Goal: Information Seeking & Learning: Check status

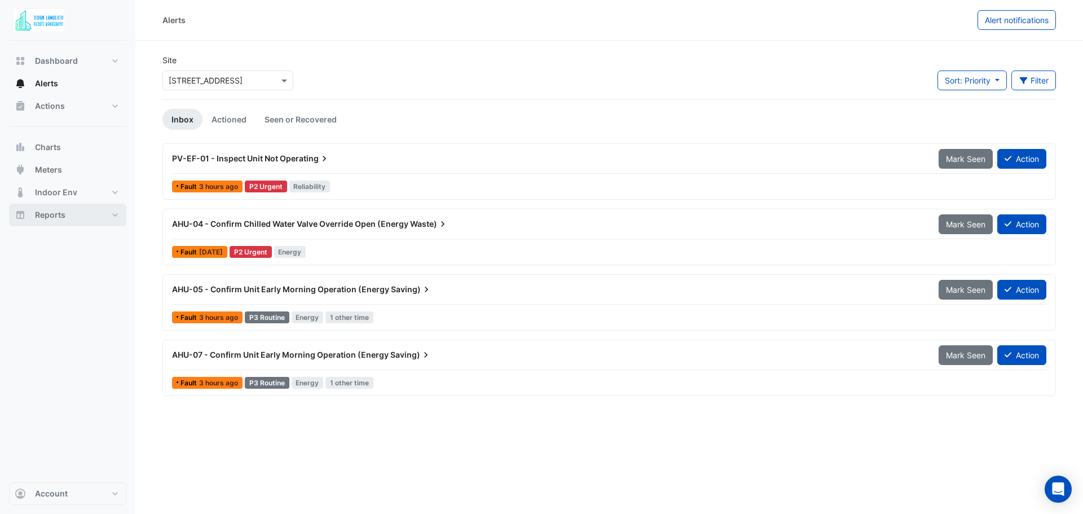
click at [56, 217] on span "Reports" at bounding box center [50, 214] width 30 height 11
select select "**"
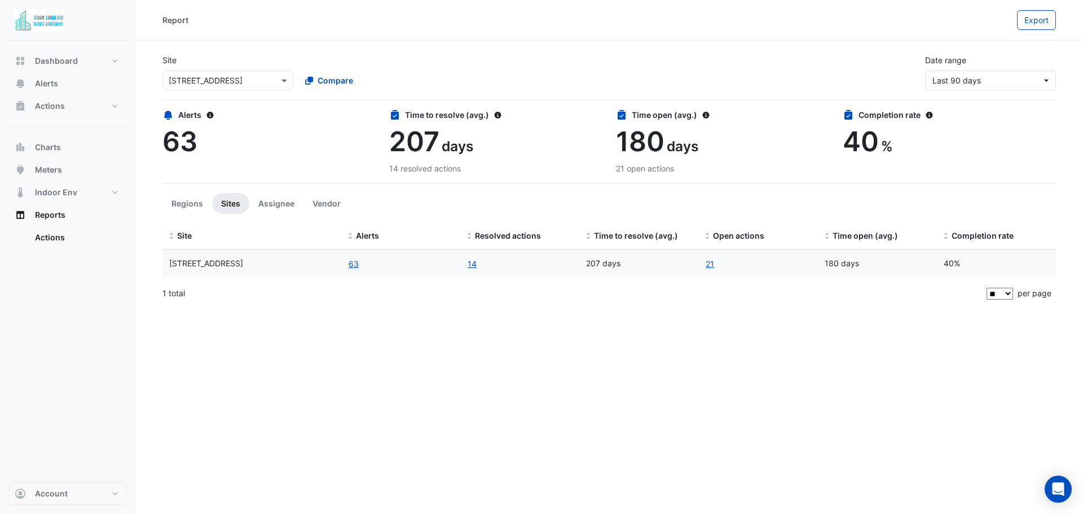
click at [223, 81] on input "text" at bounding box center [217, 81] width 96 height 12
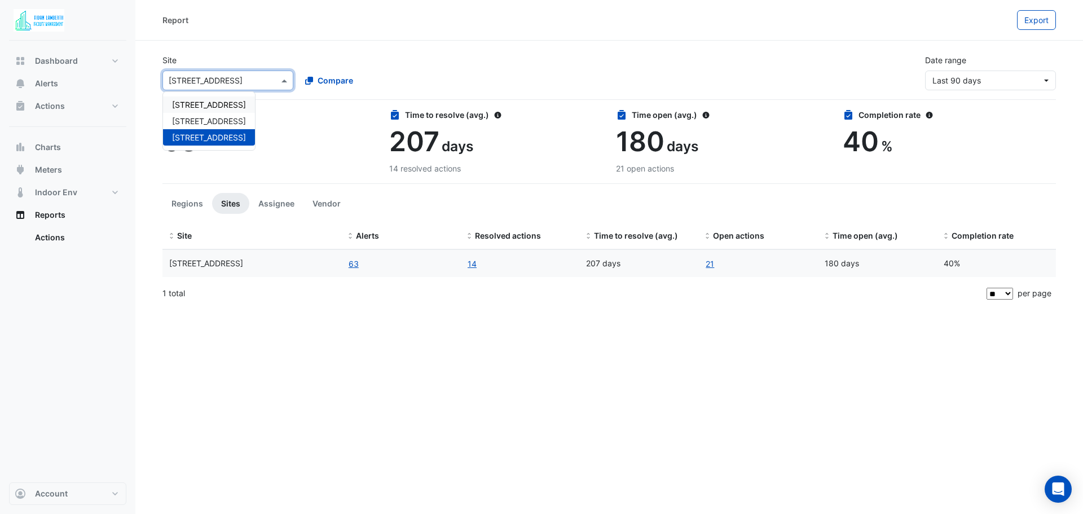
click at [211, 103] on span "[STREET_ADDRESS]" at bounding box center [209, 105] width 74 height 10
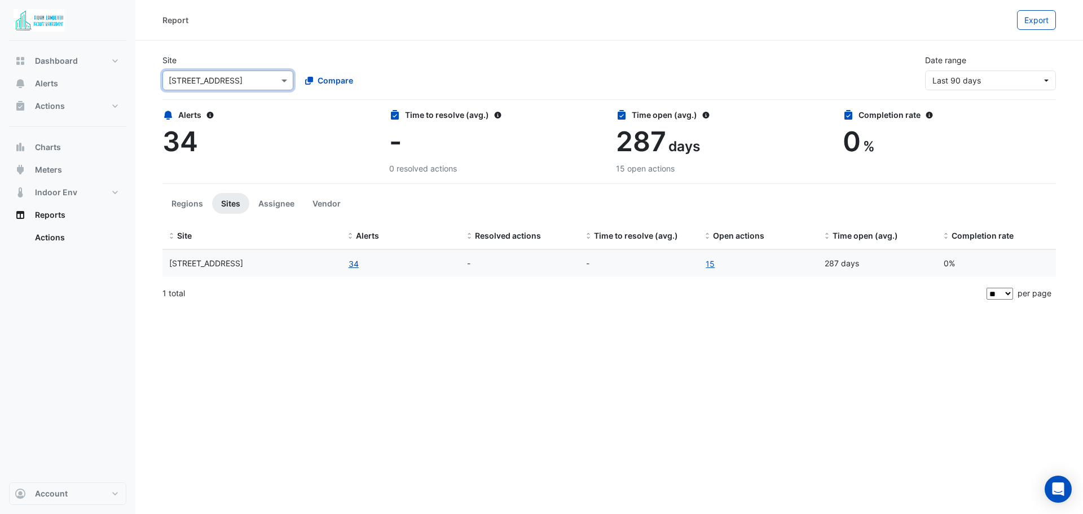
click at [353, 266] on button "34" at bounding box center [353, 263] width 11 height 13
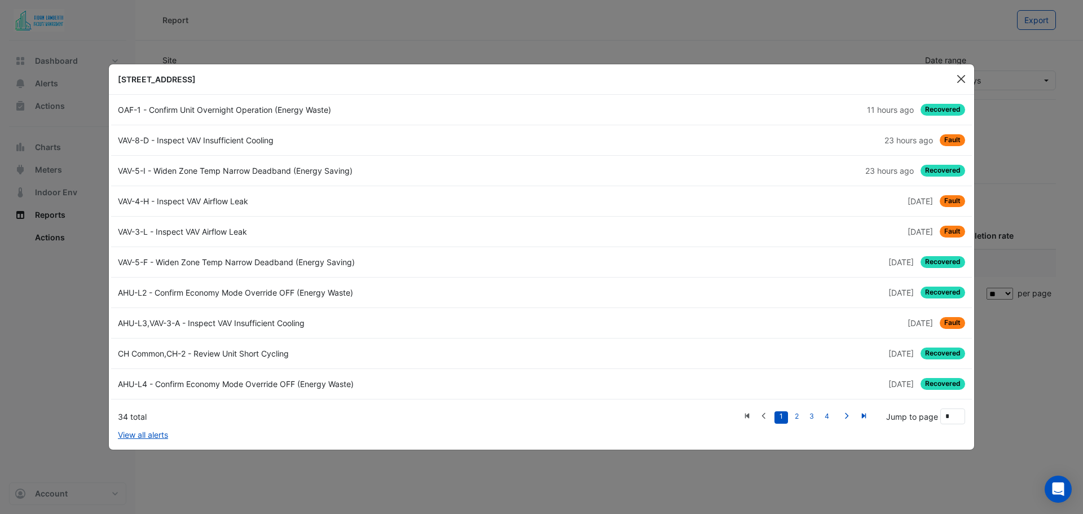
click at [962, 73] on button "Close" at bounding box center [961, 79] width 17 height 17
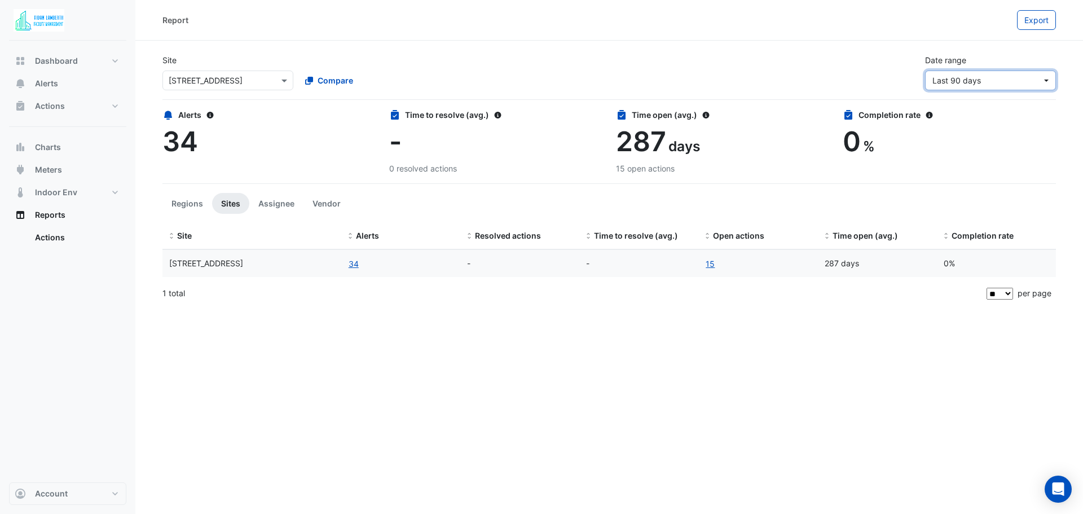
click at [947, 78] on span "Last 90 days" at bounding box center [957, 81] width 49 height 10
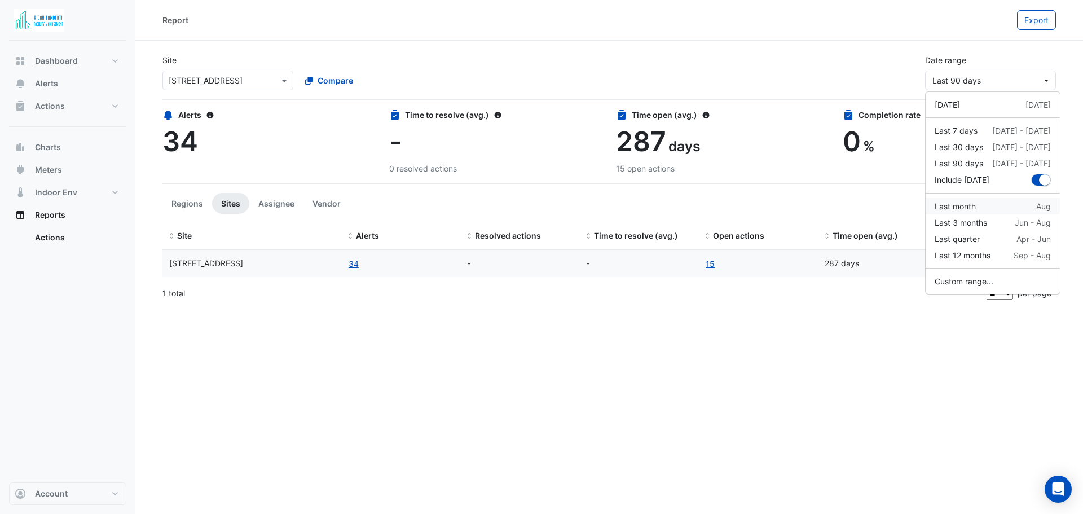
click at [960, 206] on div "Last month" at bounding box center [955, 206] width 41 height 12
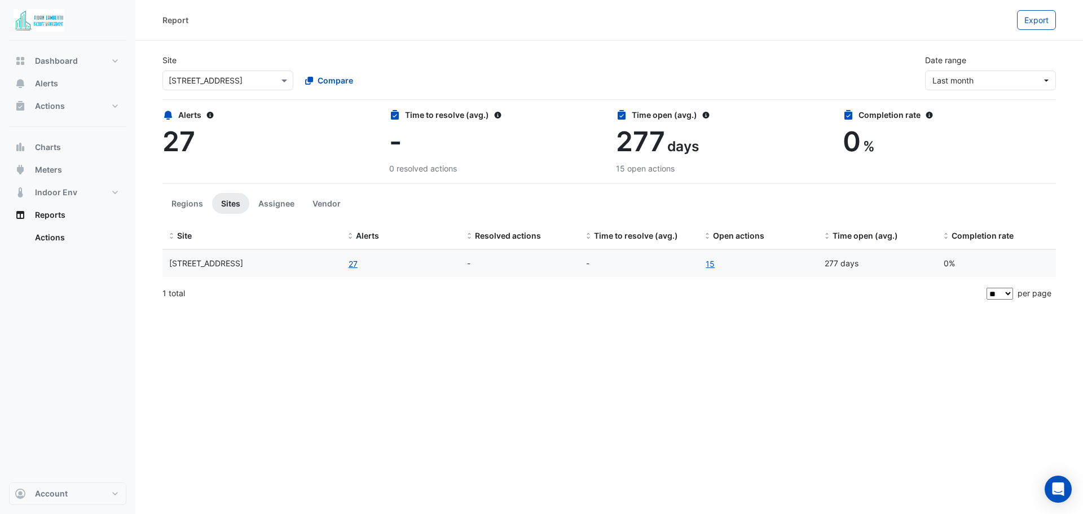
click at [349, 265] on button "27" at bounding box center [353, 263] width 10 height 13
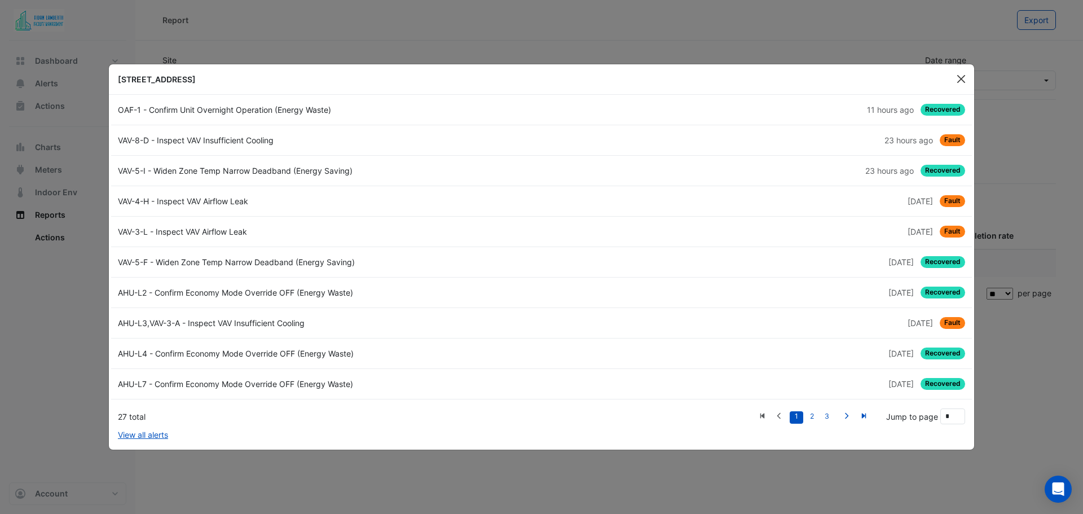
click at [955, 76] on button "Close" at bounding box center [961, 79] width 17 height 17
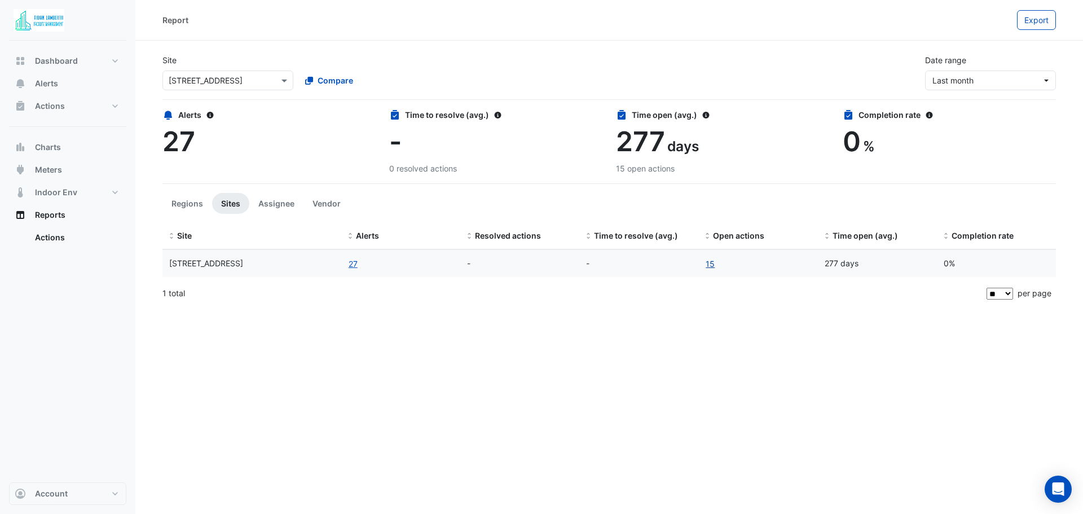
click at [713, 265] on link "15" at bounding box center [710, 263] width 10 height 13
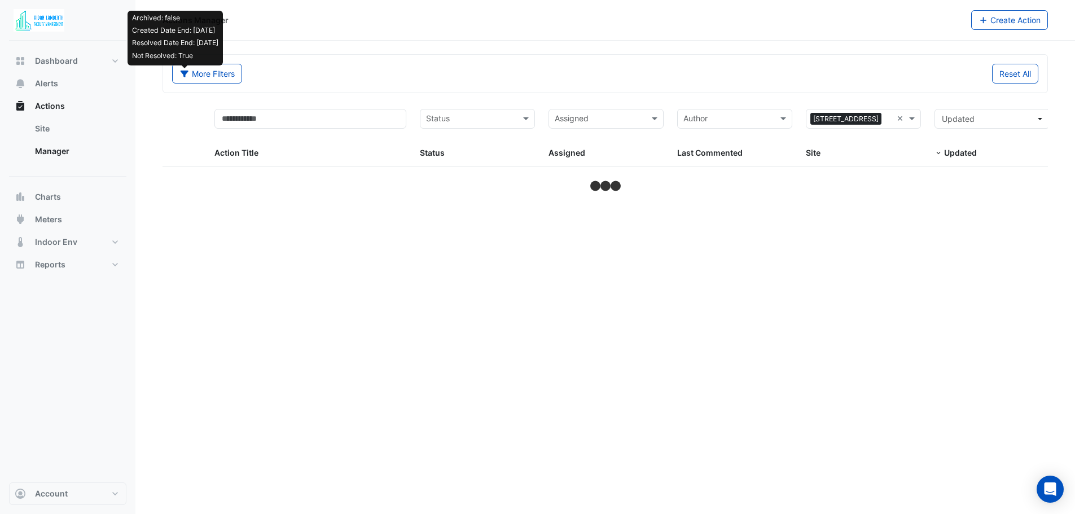
select select "**"
